Goal: Information Seeking & Learning: Find specific page/section

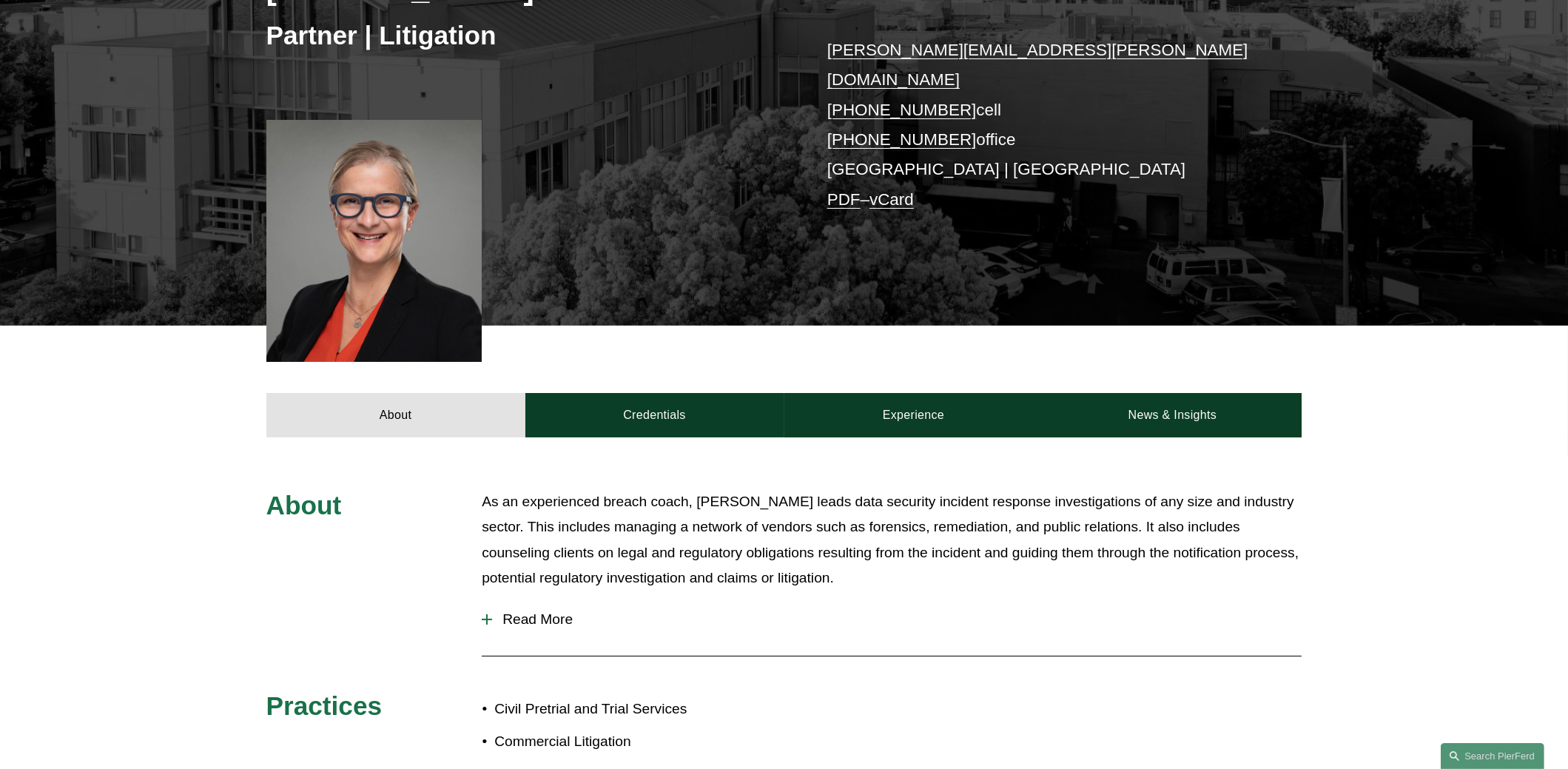
scroll to position [444, 0]
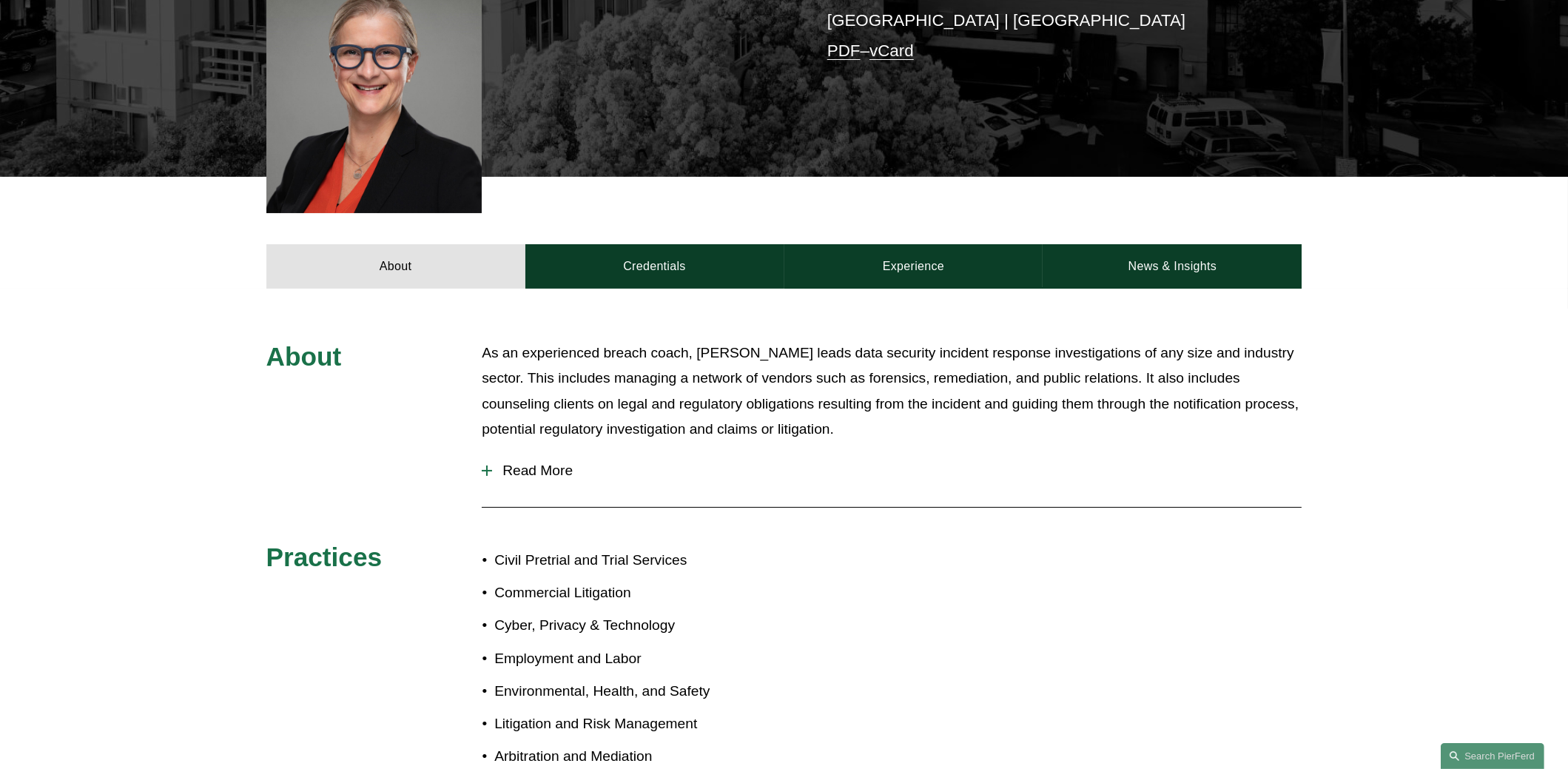
click at [536, 462] on span "Read More" at bounding box center [897, 470] width 809 height 16
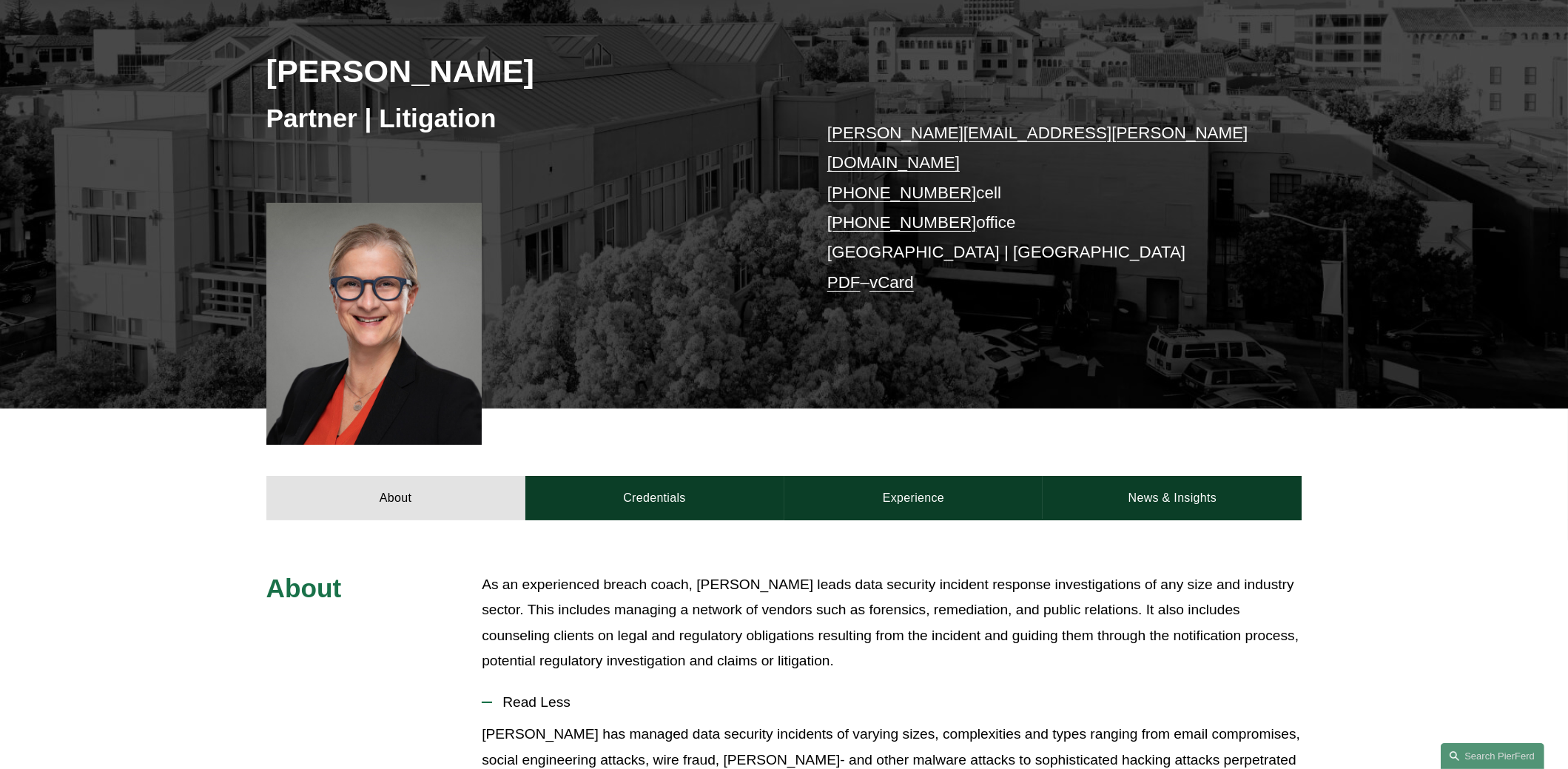
scroll to position [147, 0]
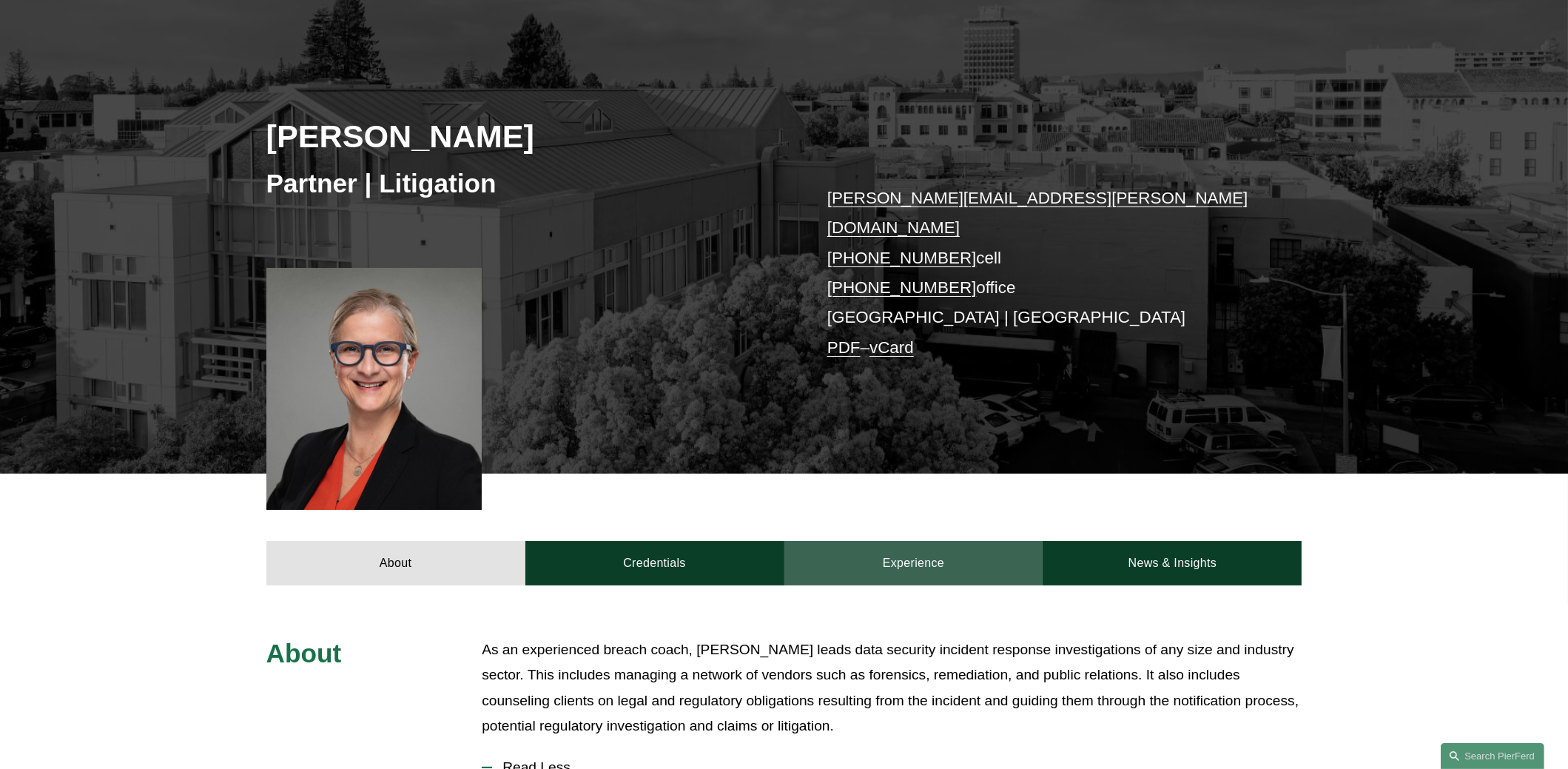
click at [924, 541] on link "Experience" at bounding box center [914, 563] width 259 height 44
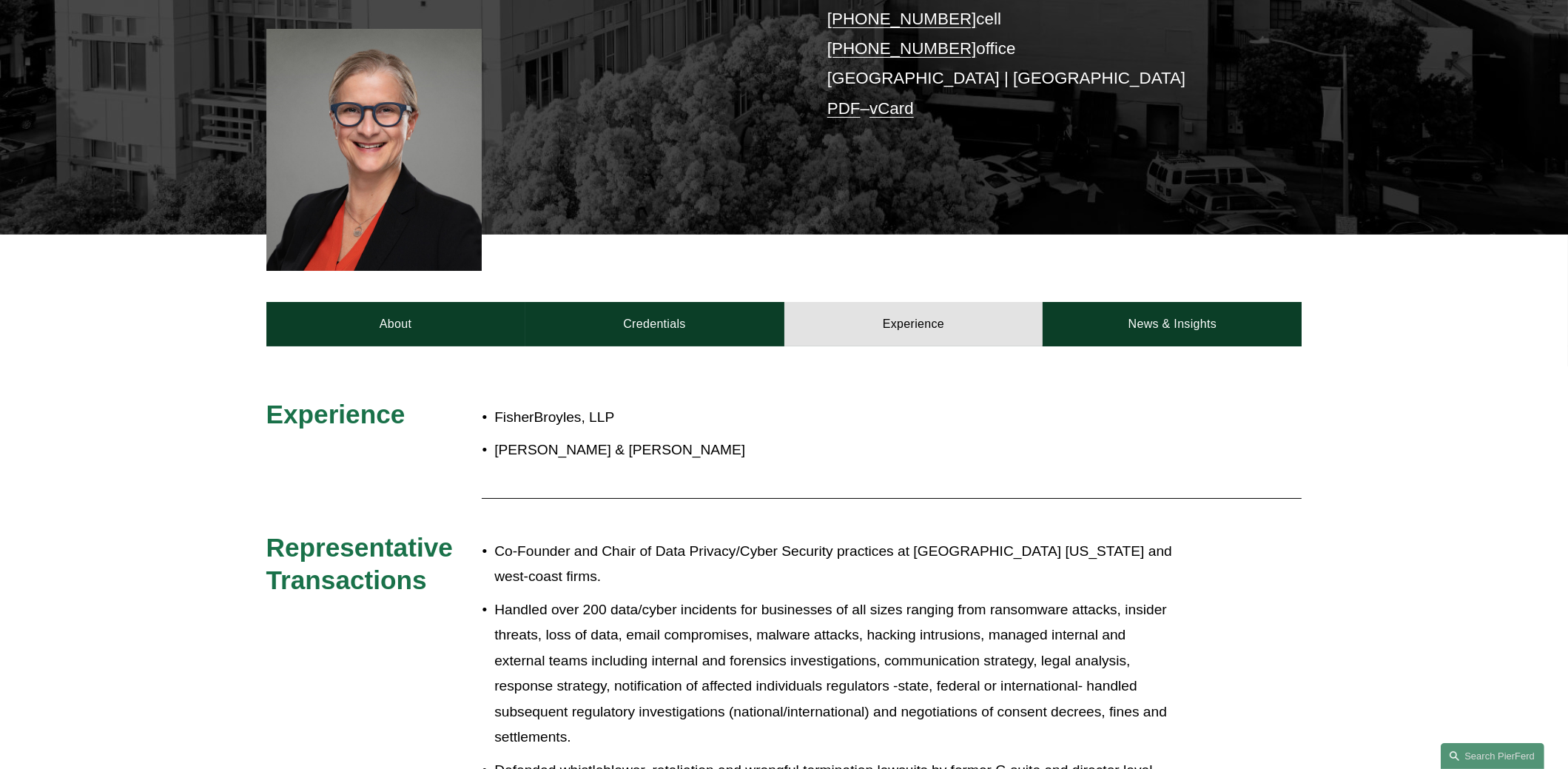
scroll to position [369, 0]
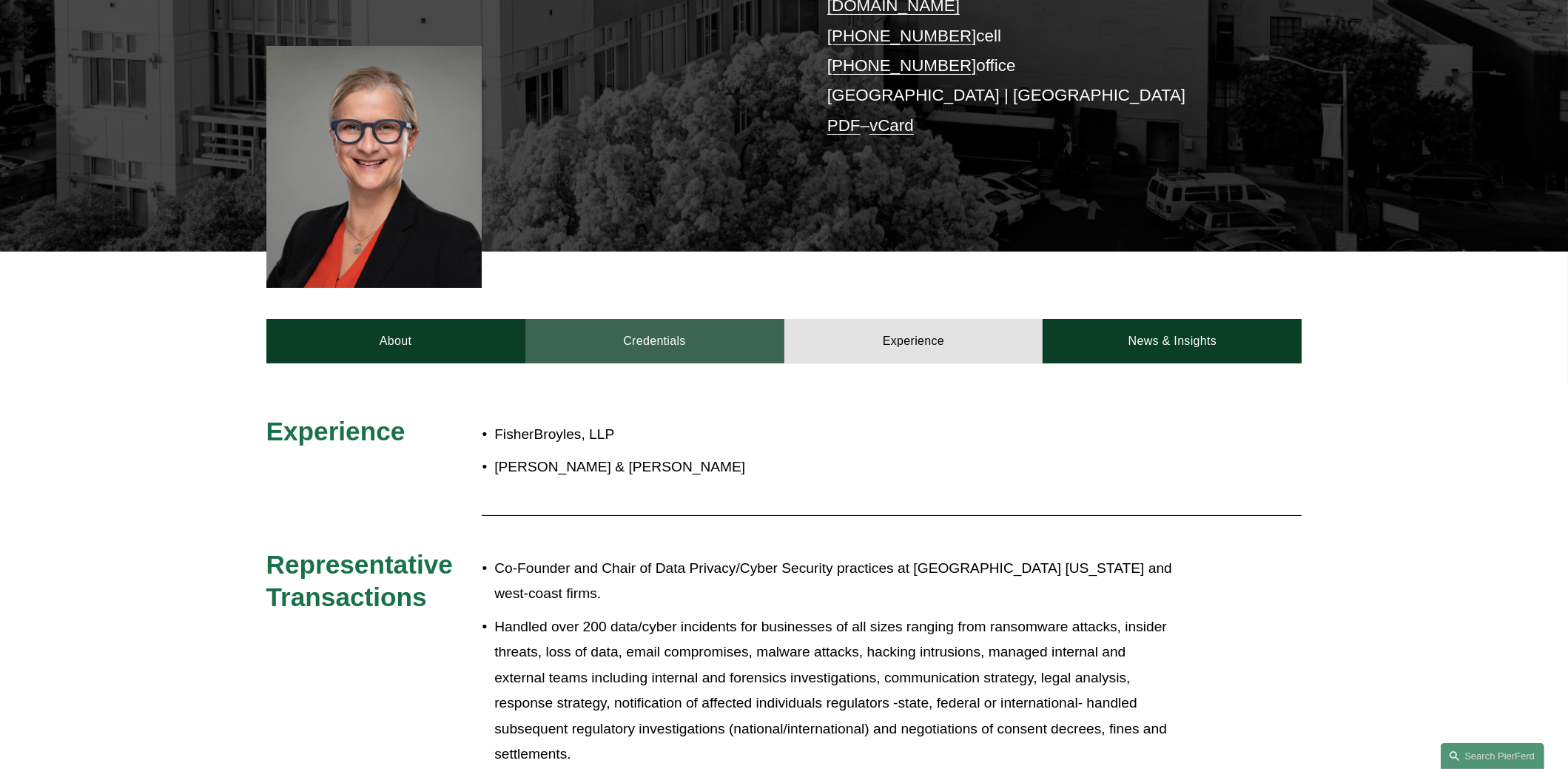
click at [661, 319] on link "Credentials" at bounding box center [654, 340] width 259 height 44
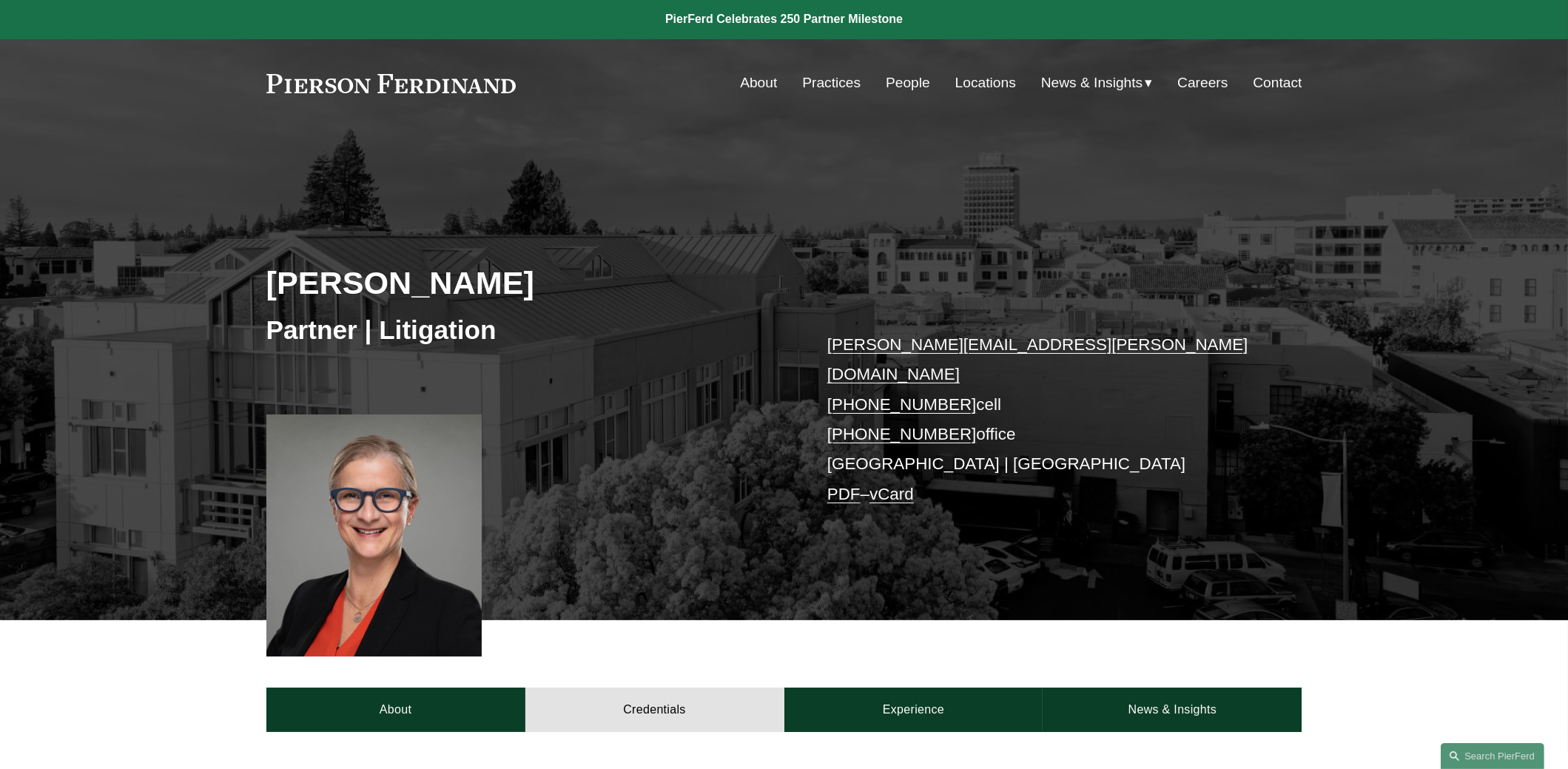
scroll to position [0, 0]
click at [416, 87] on link at bounding box center [392, 84] width 250 height 19
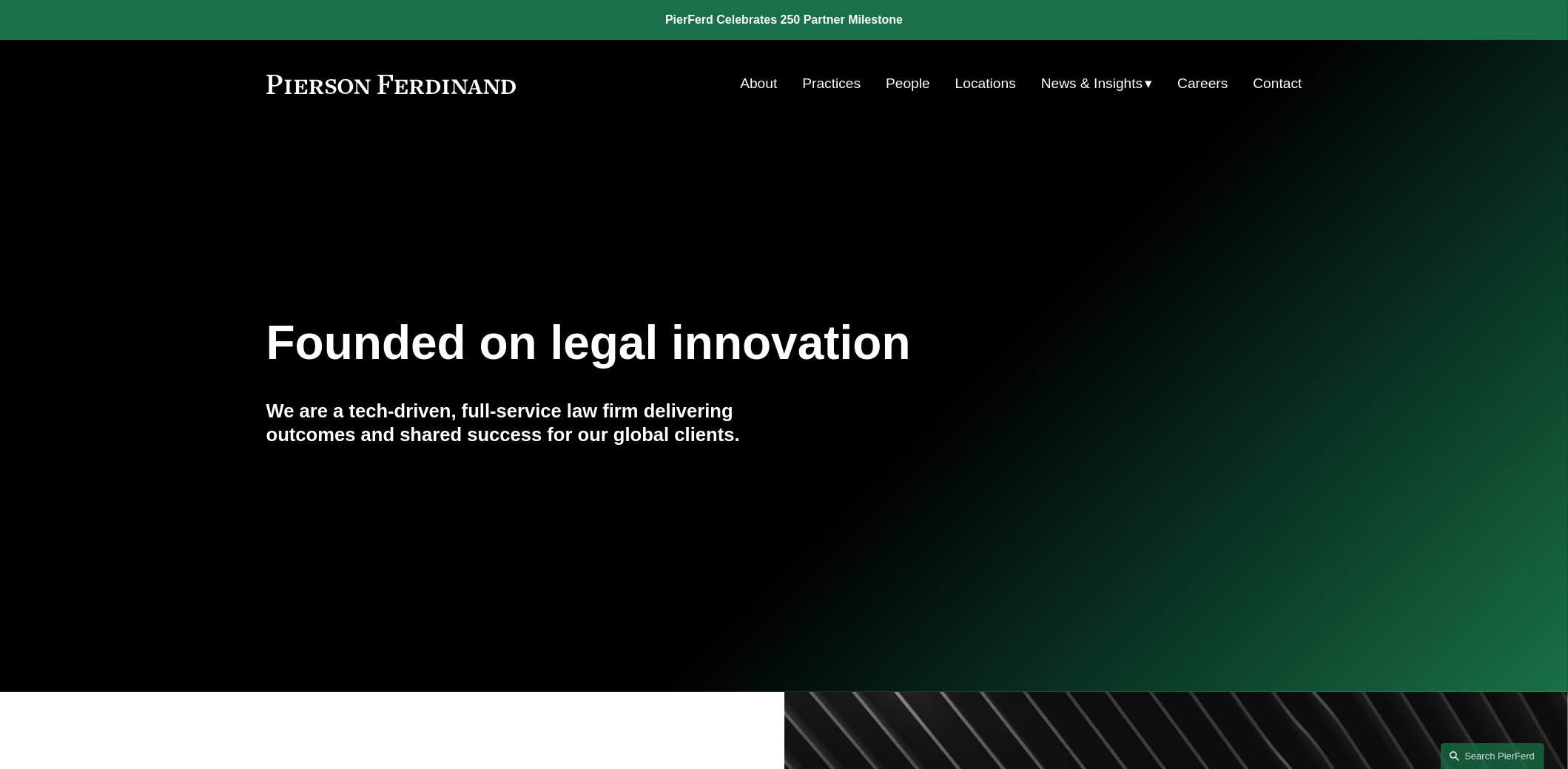
click at [906, 86] on link "People" at bounding box center [907, 83] width 44 height 28
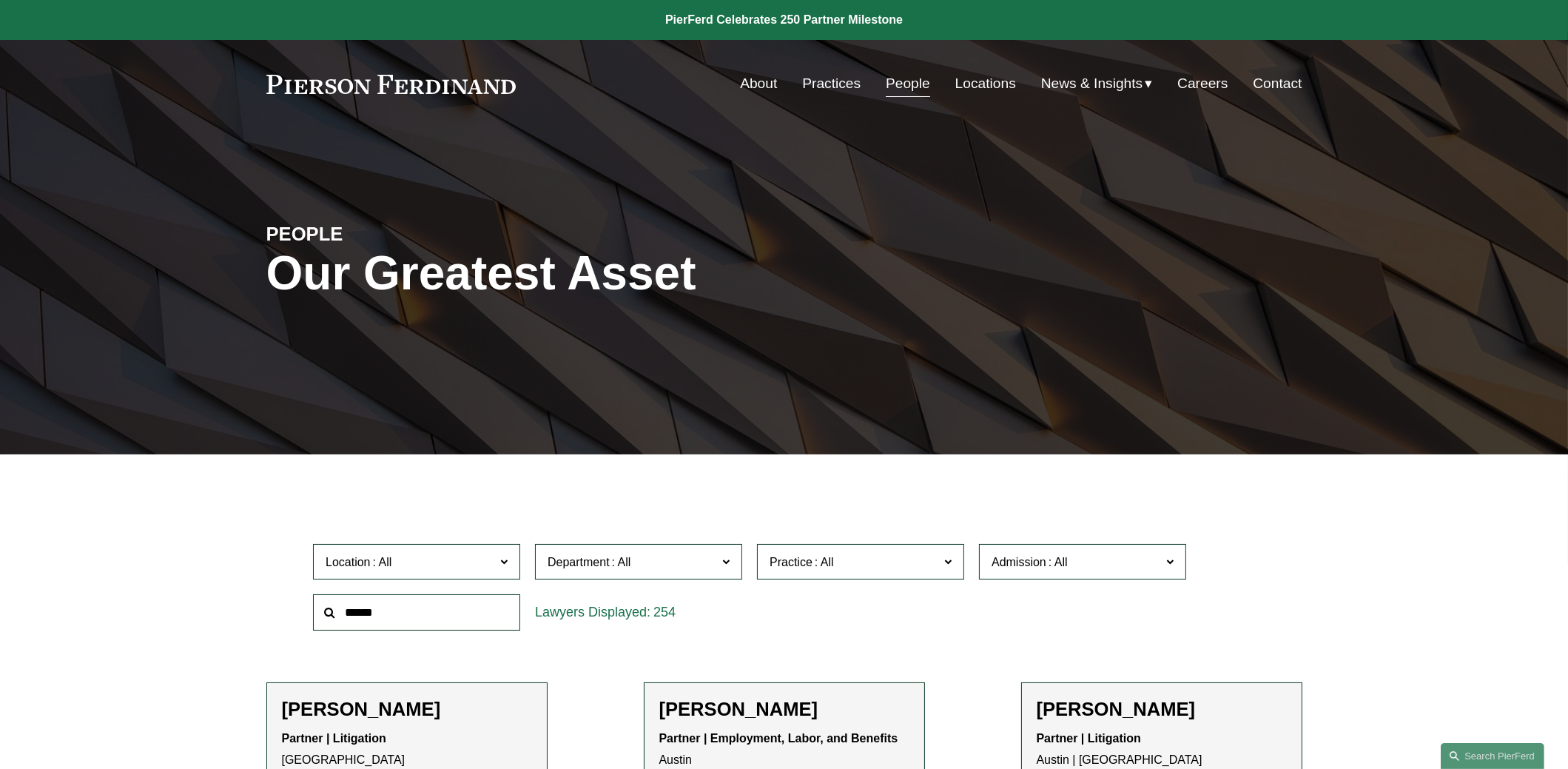
click at [370, 617] on input "text" at bounding box center [417, 612] width 207 height 36
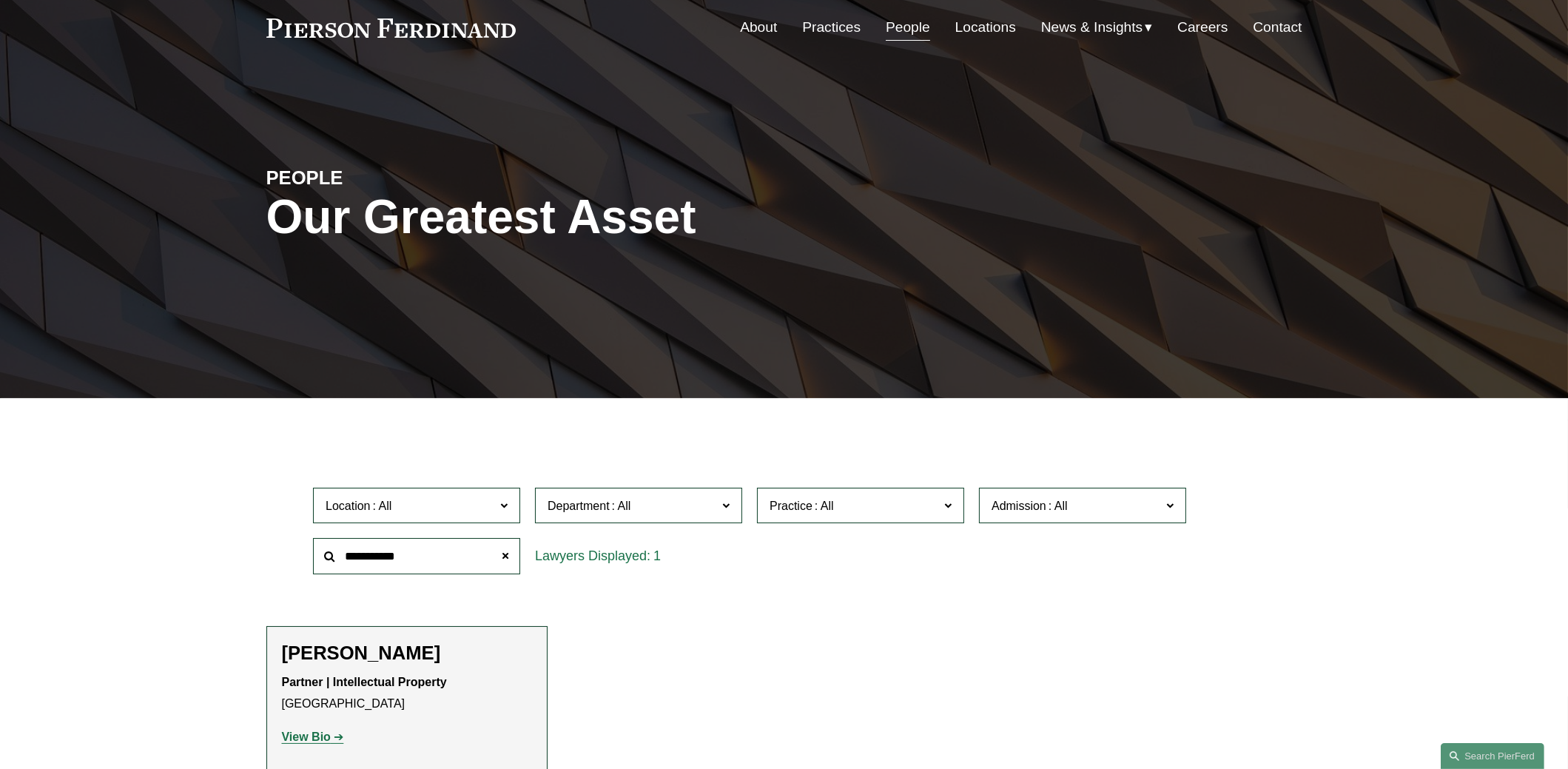
scroll to position [147, 0]
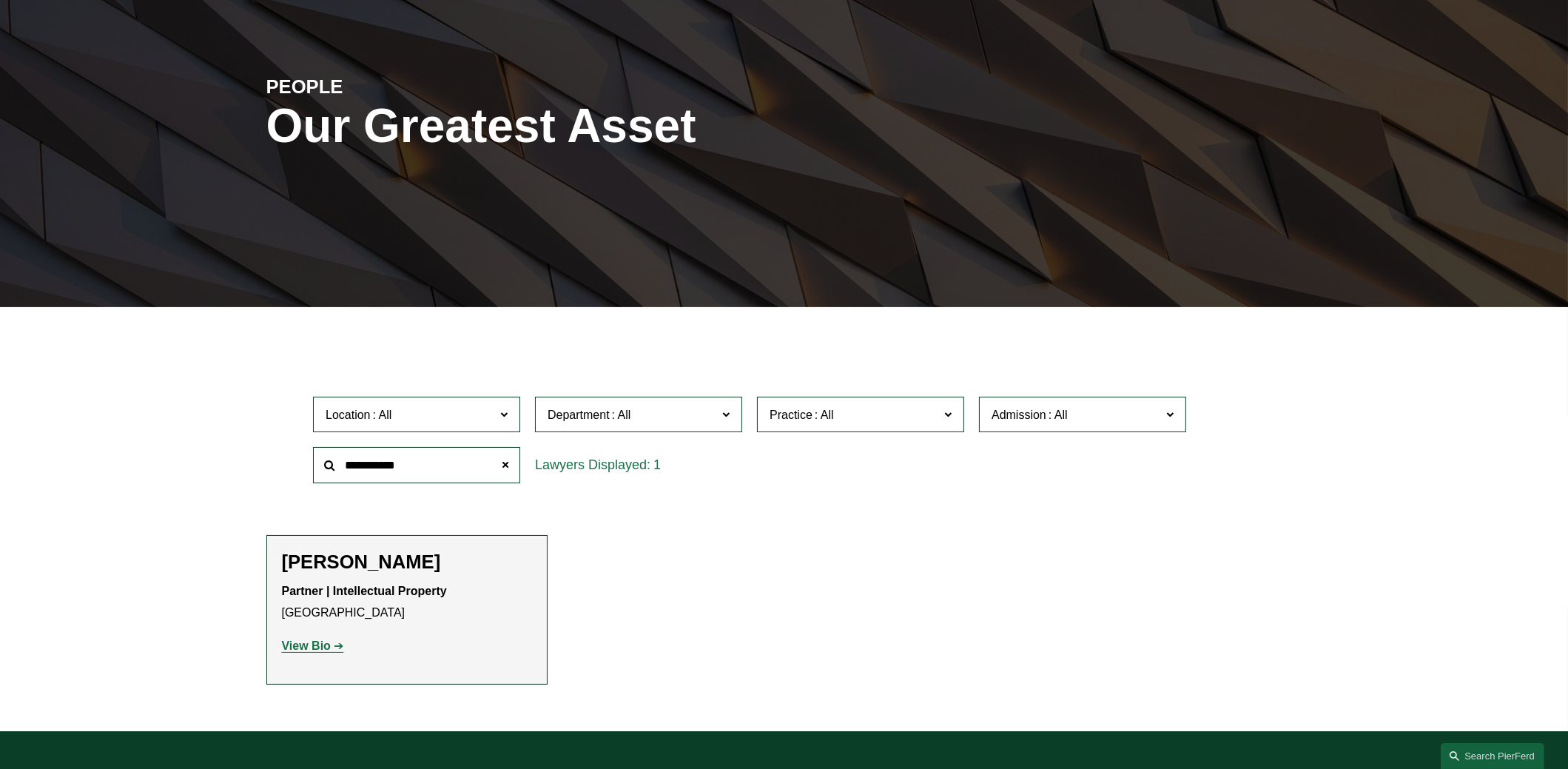
type input "**********"
click at [311, 647] on strong "View Bio" at bounding box center [306, 645] width 49 height 13
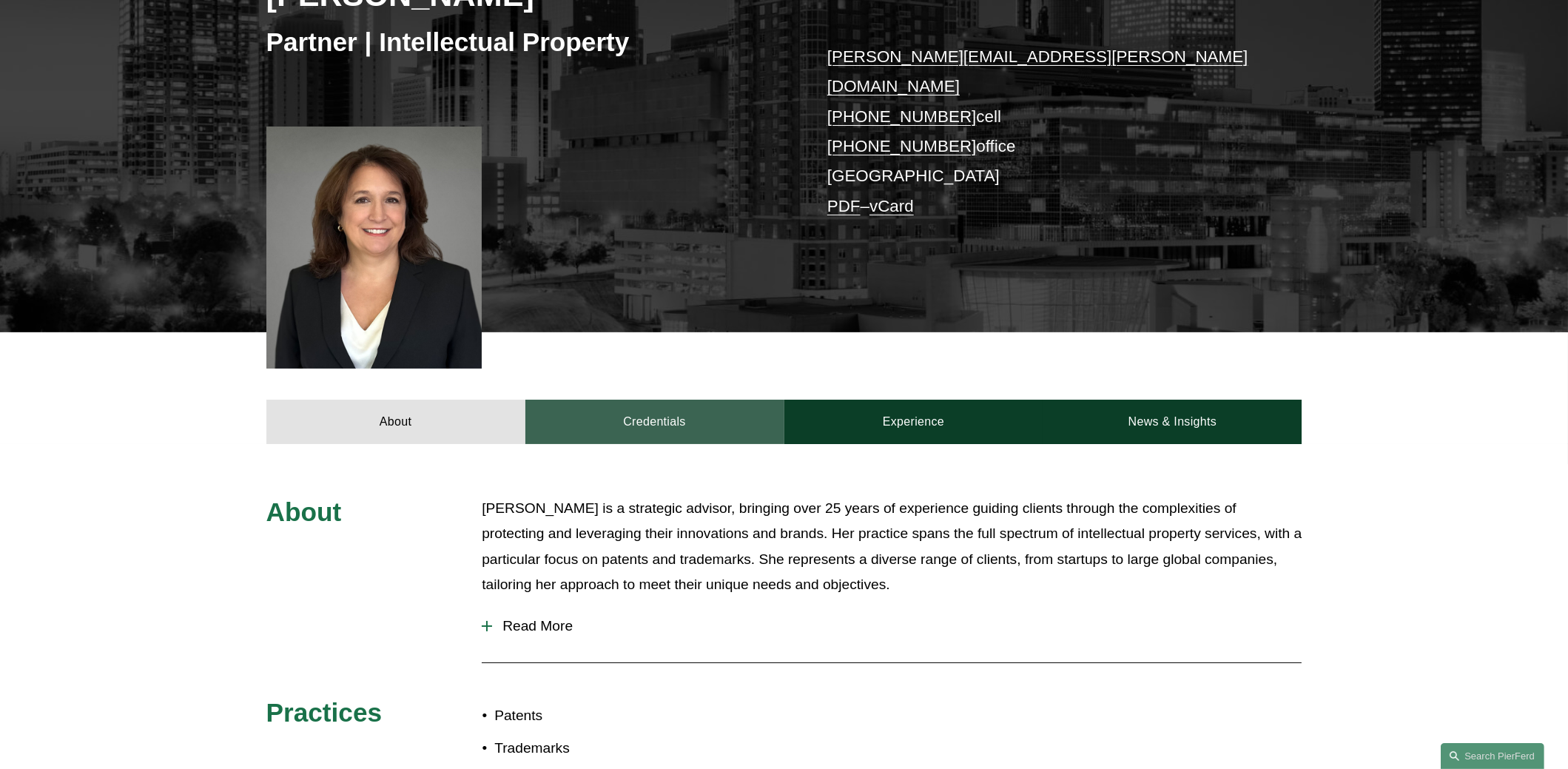
scroll to position [295, 0]
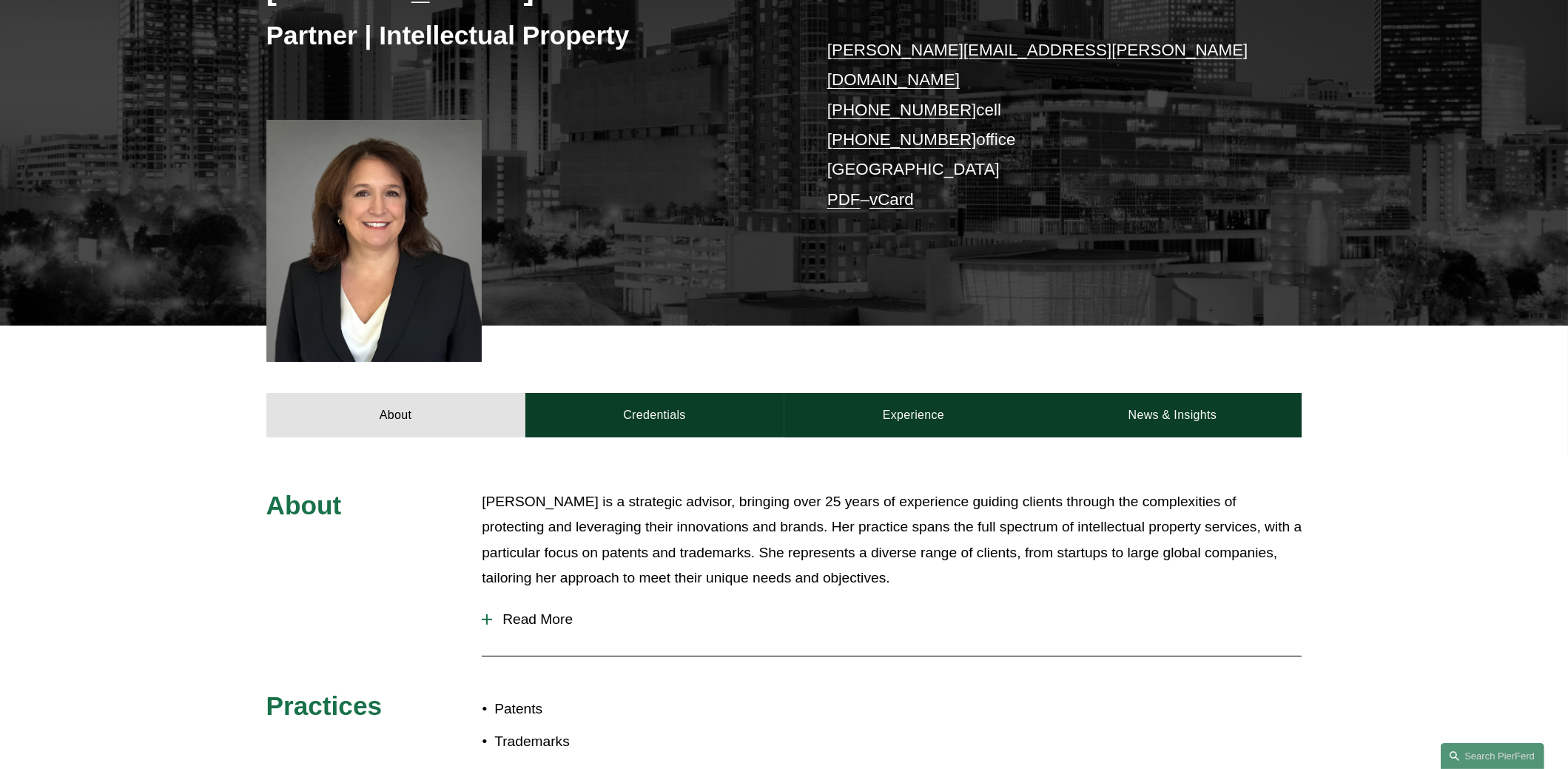
click at [532, 611] on span "Read More" at bounding box center [897, 619] width 809 height 16
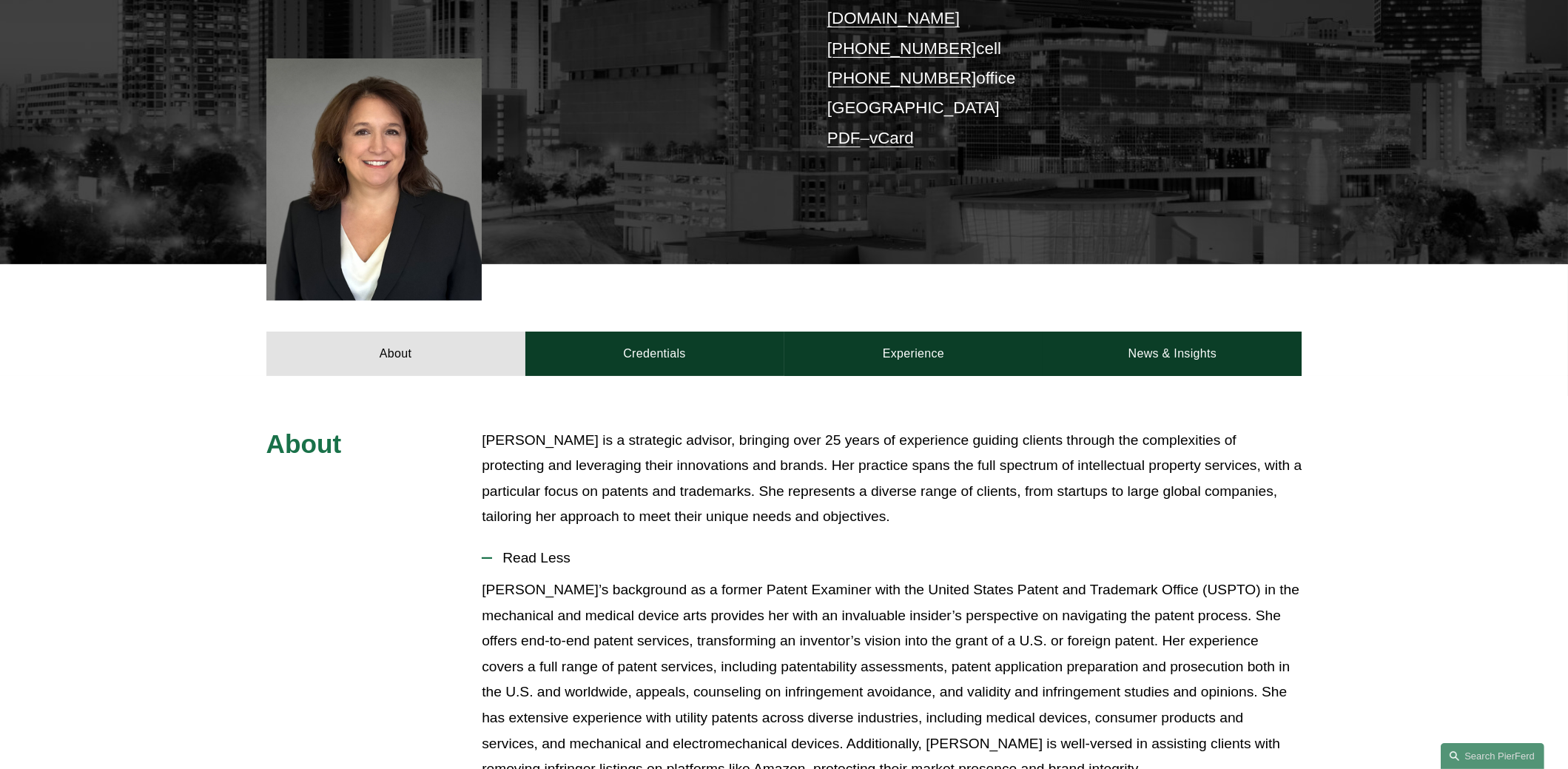
scroll to position [222, 0]
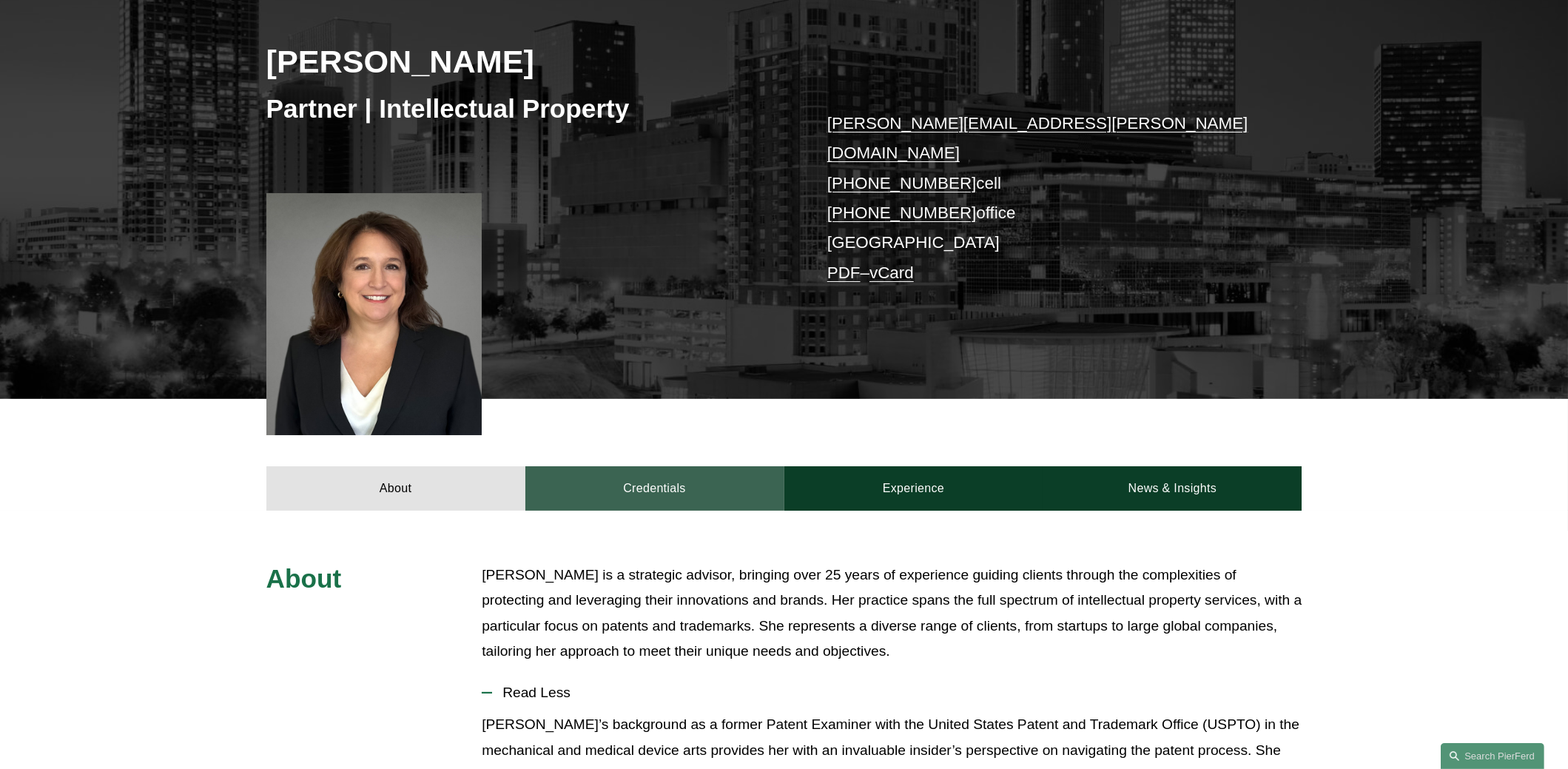
click at [662, 466] on link "Credentials" at bounding box center [654, 488] width 259 height 44
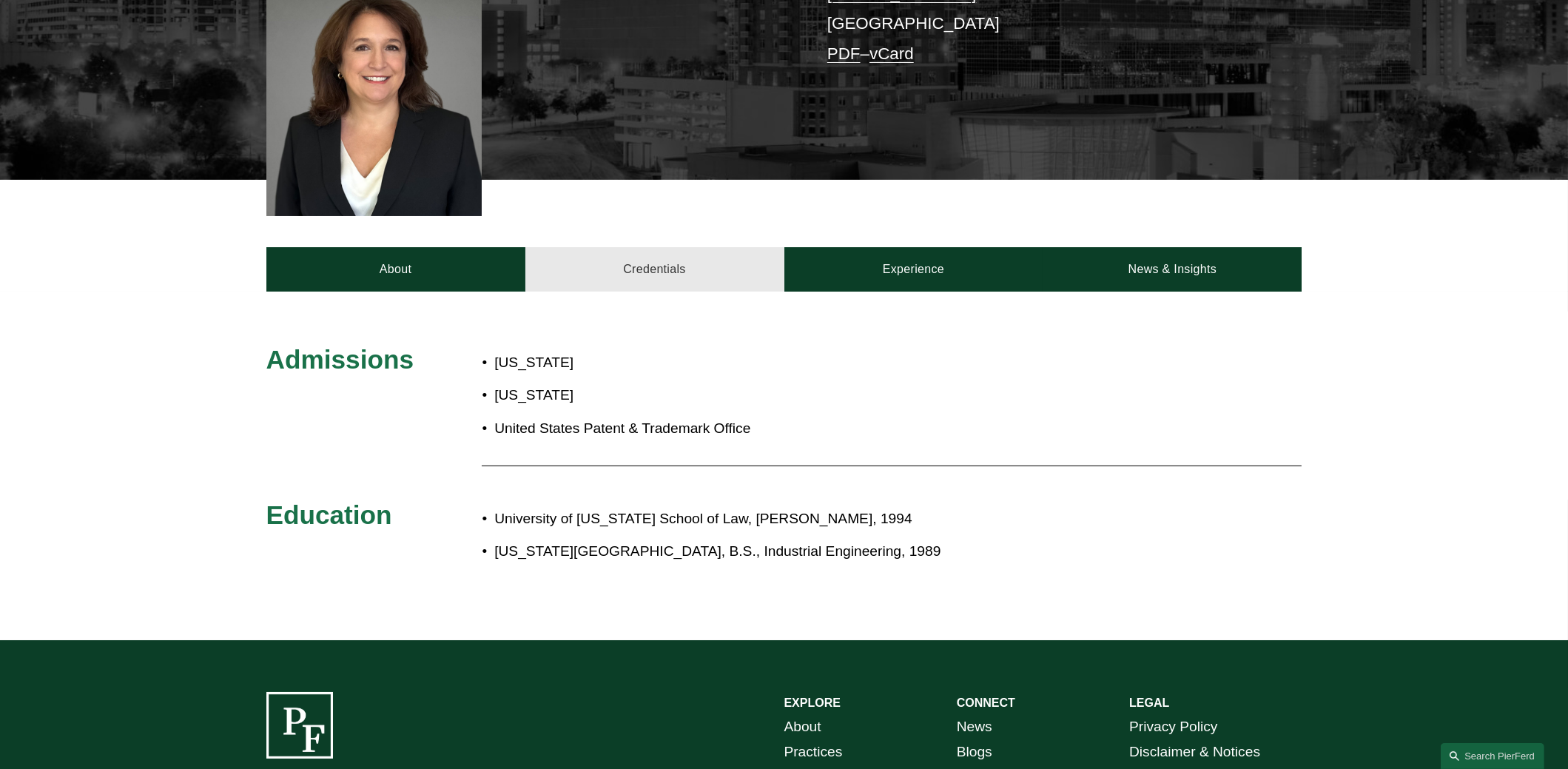
scroll to position [444, 0]
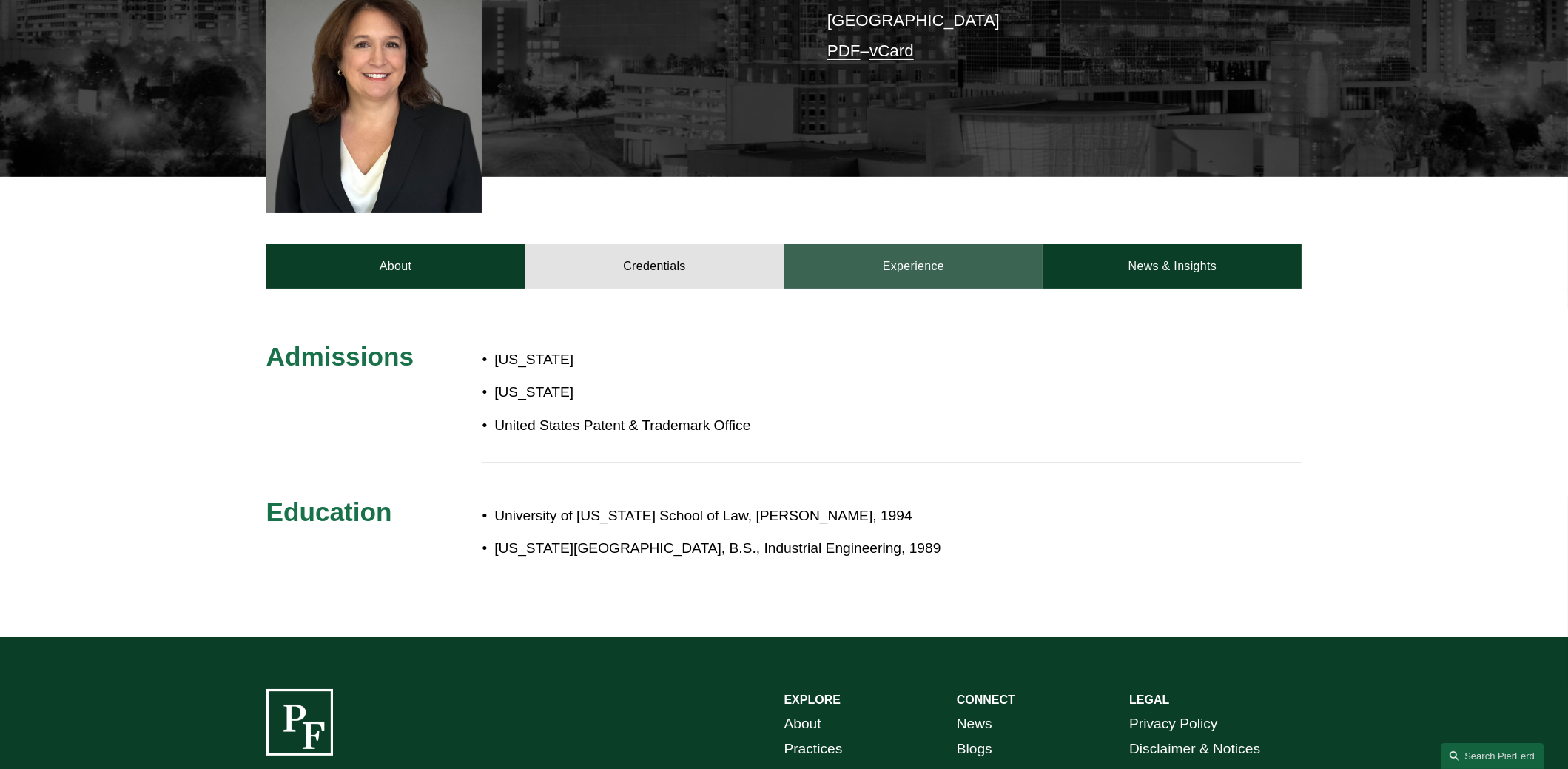
click at [894, 244] on link "Experience" at bounding box center [914, 266] width 259 height 44
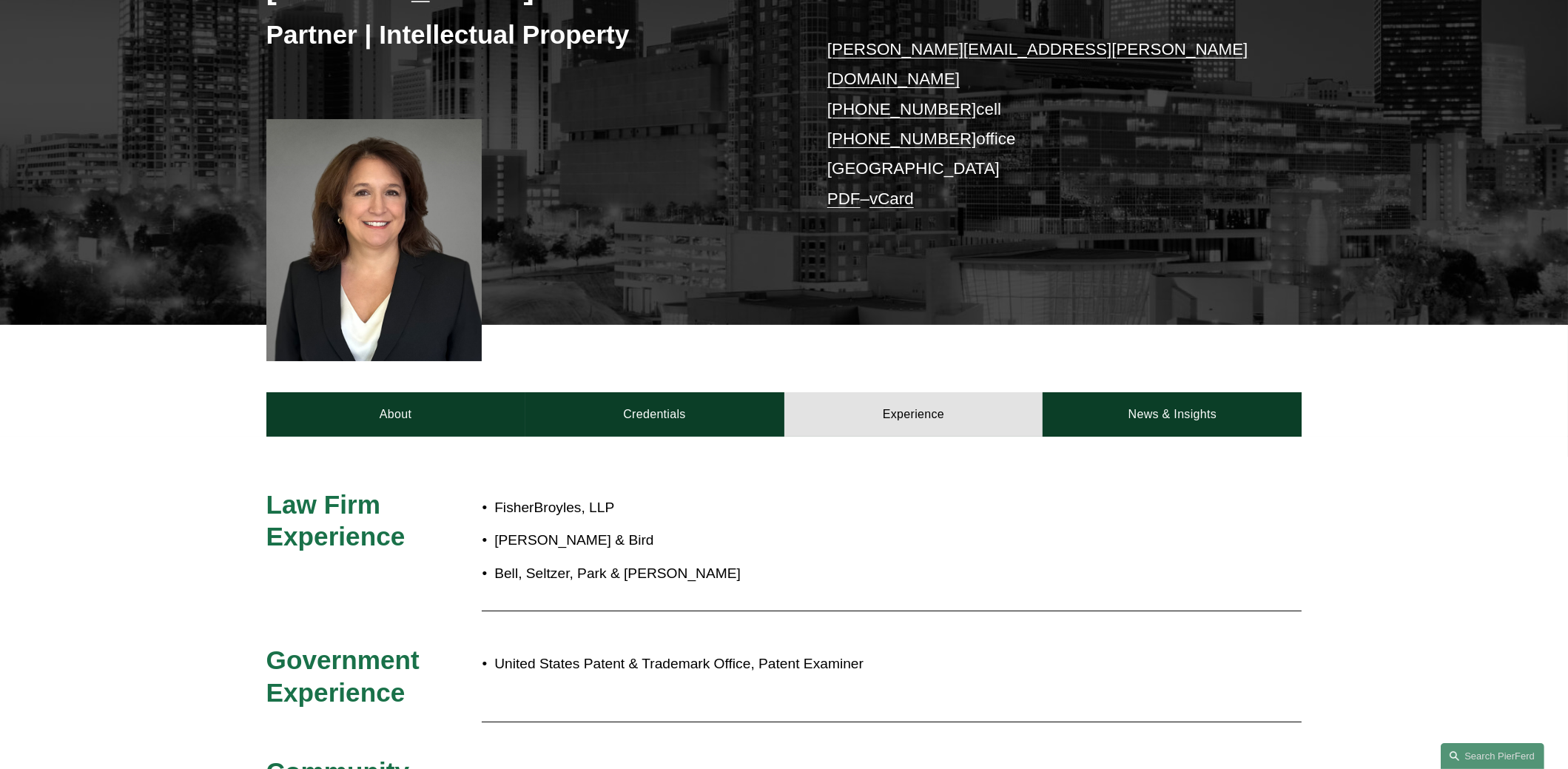
scroll to position [295, 0]
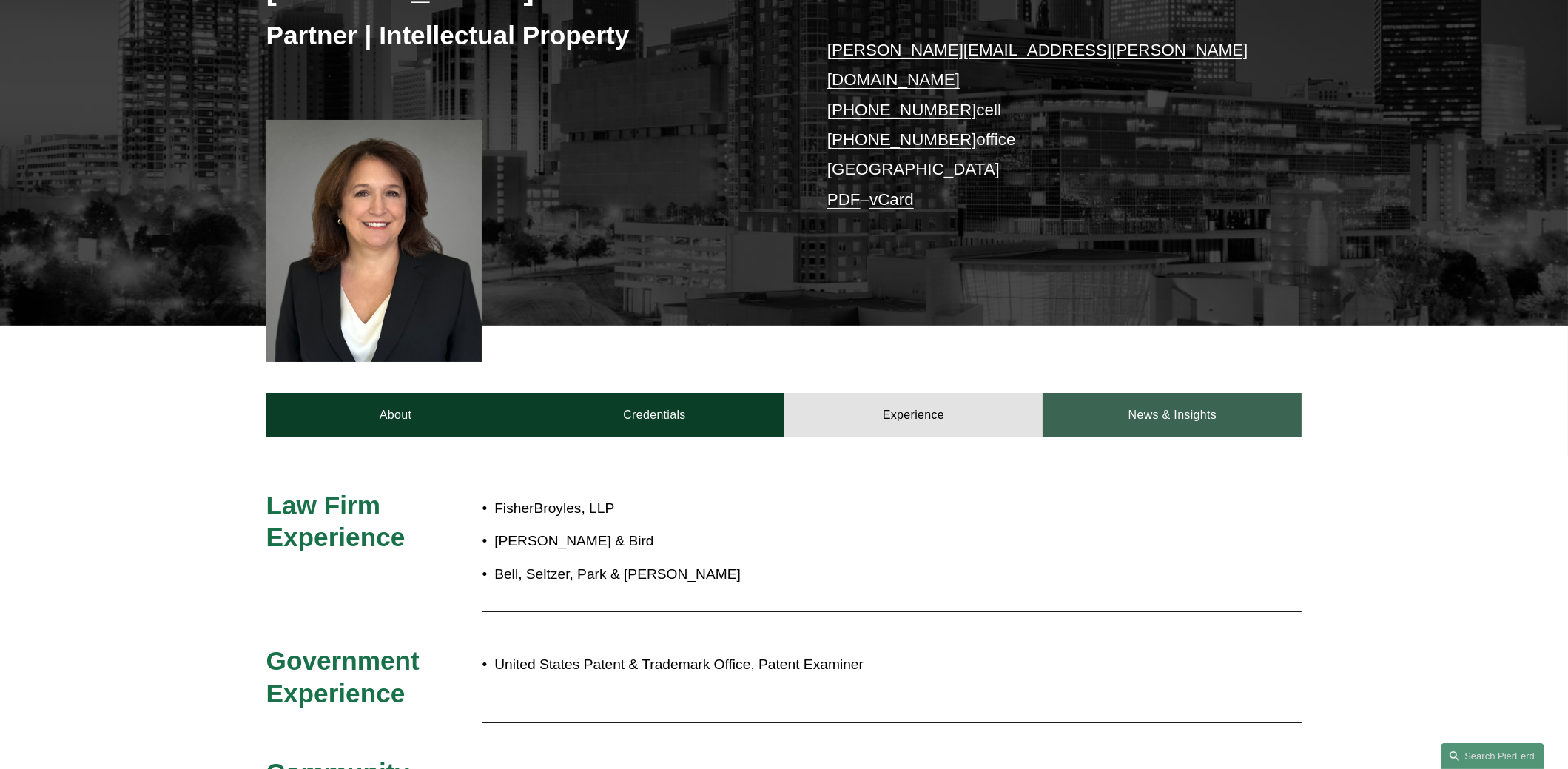
click at [1135, 397] on link "News & Insights" at bounding box center [1172, 414] width 259 height 44
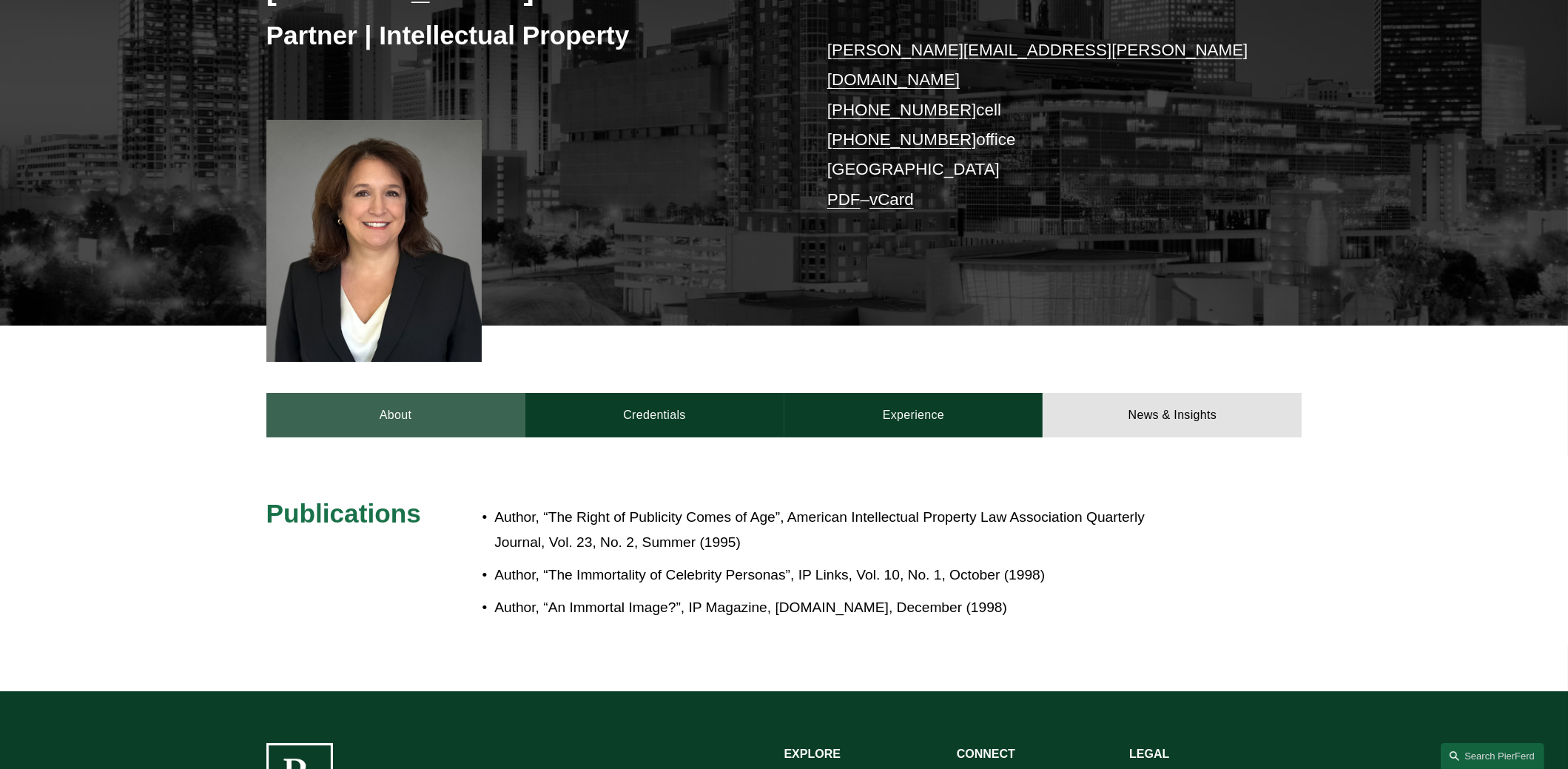
click at [409, 396] on link "About" at bounding box center [396, 414] width 259 height 44
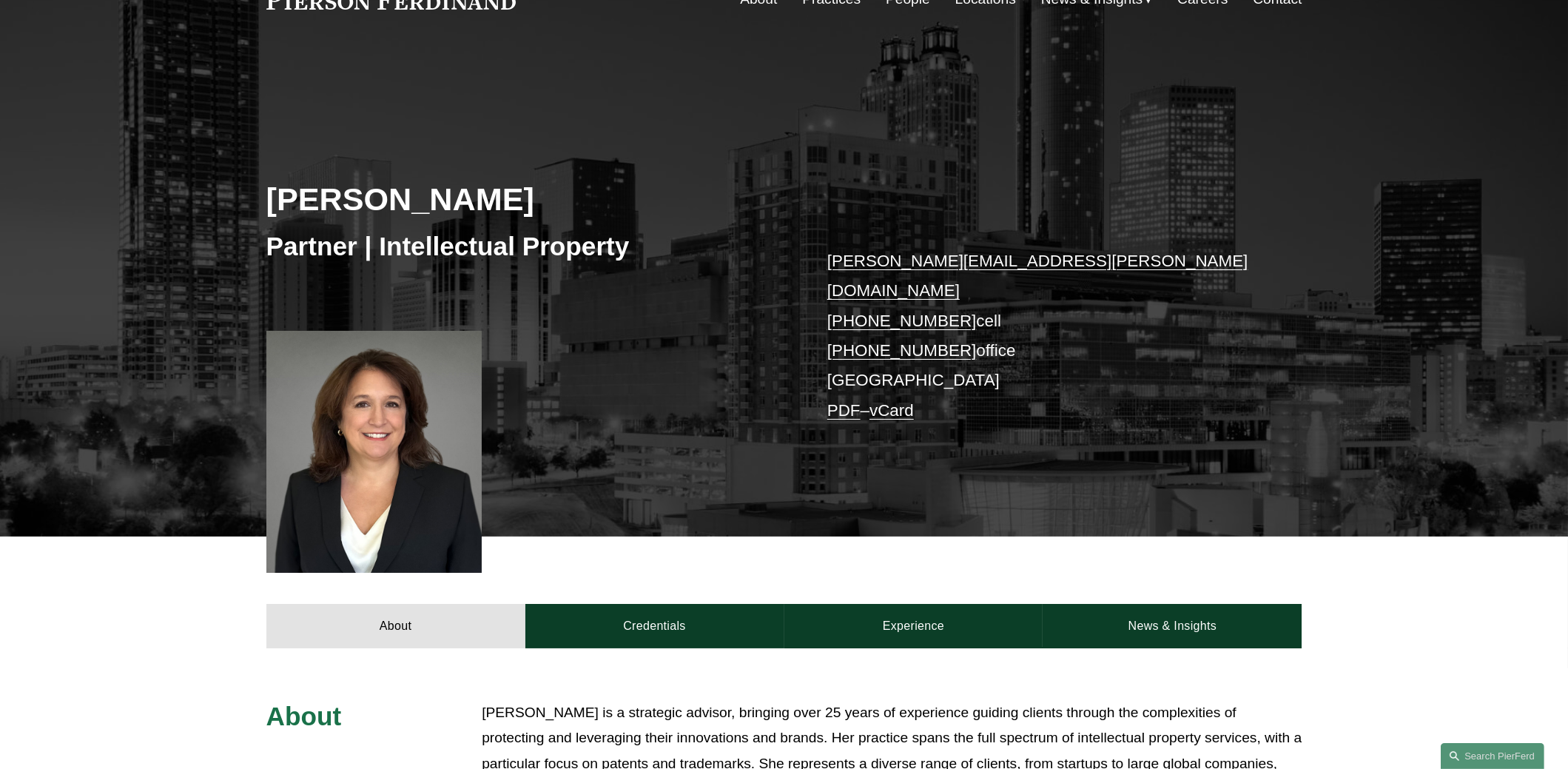
scroll to position [0, 0]
